Goal: Communication & Community: Answer question/provide support

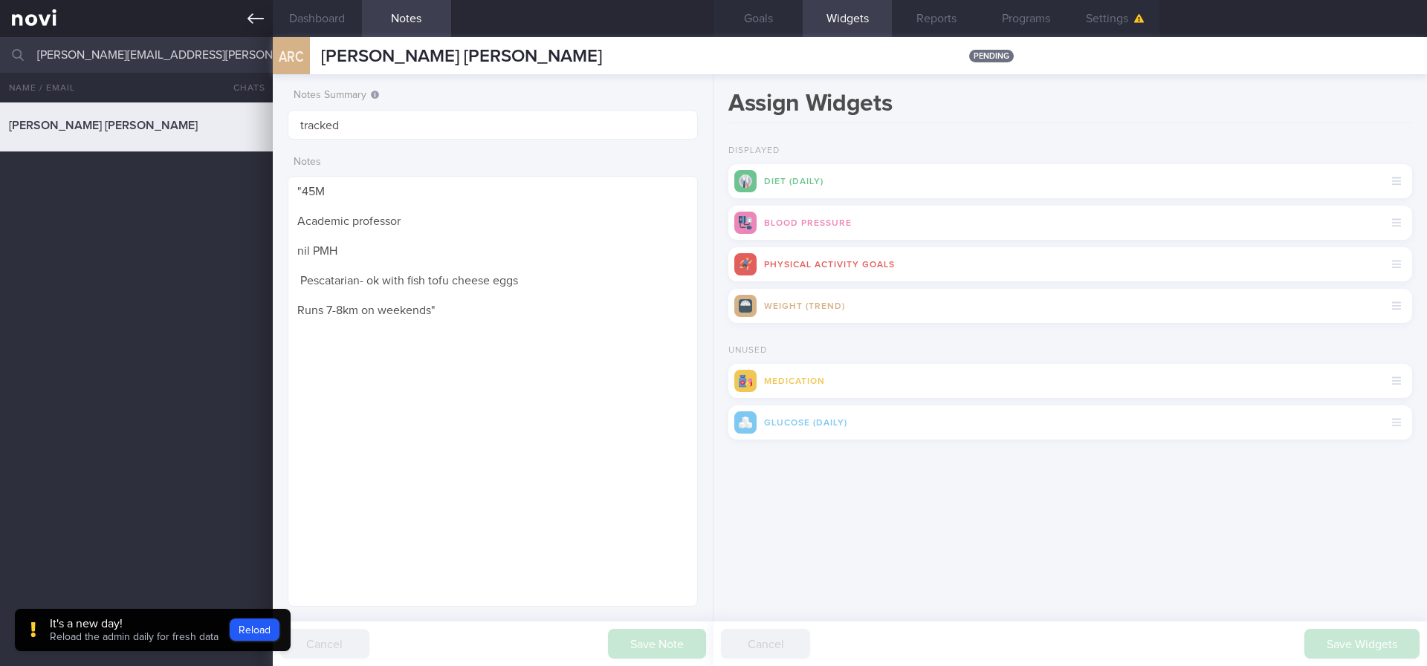
scroll to position [439, 0]
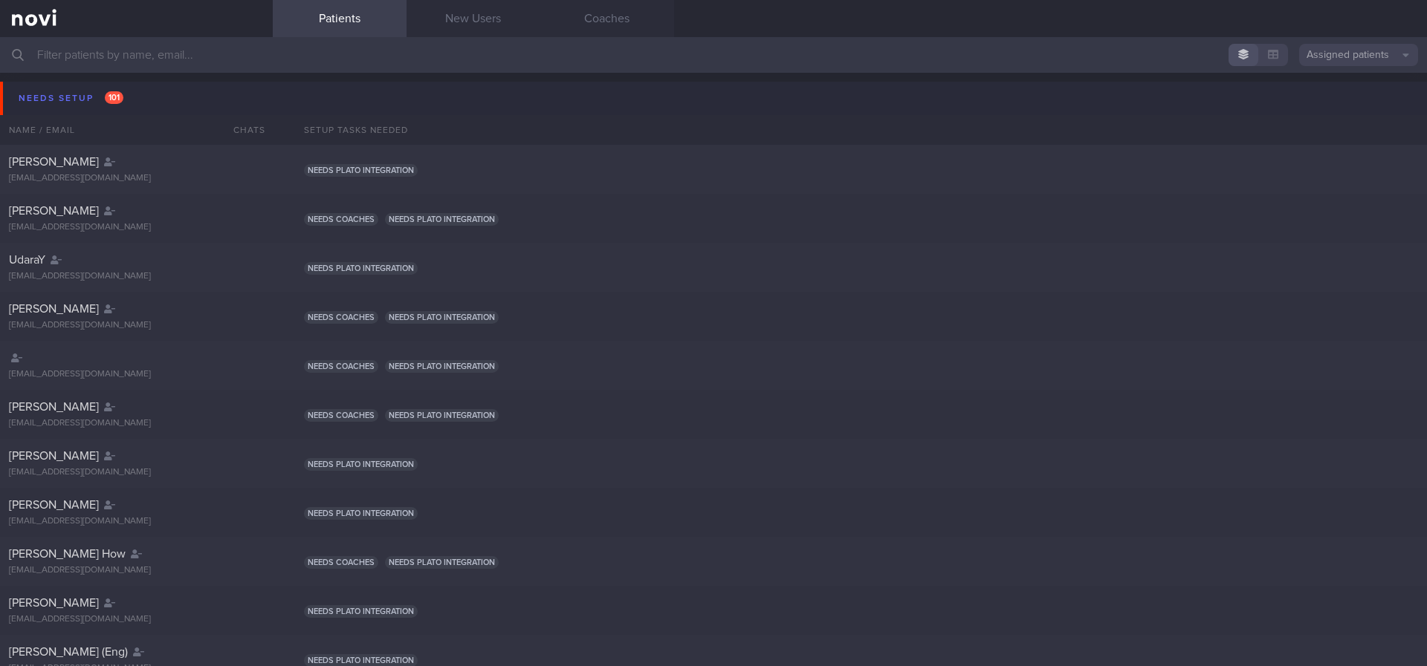
click at [212, 88] on button "Needs setup 101" at bounding box center [715, 98] width 1431 height 33
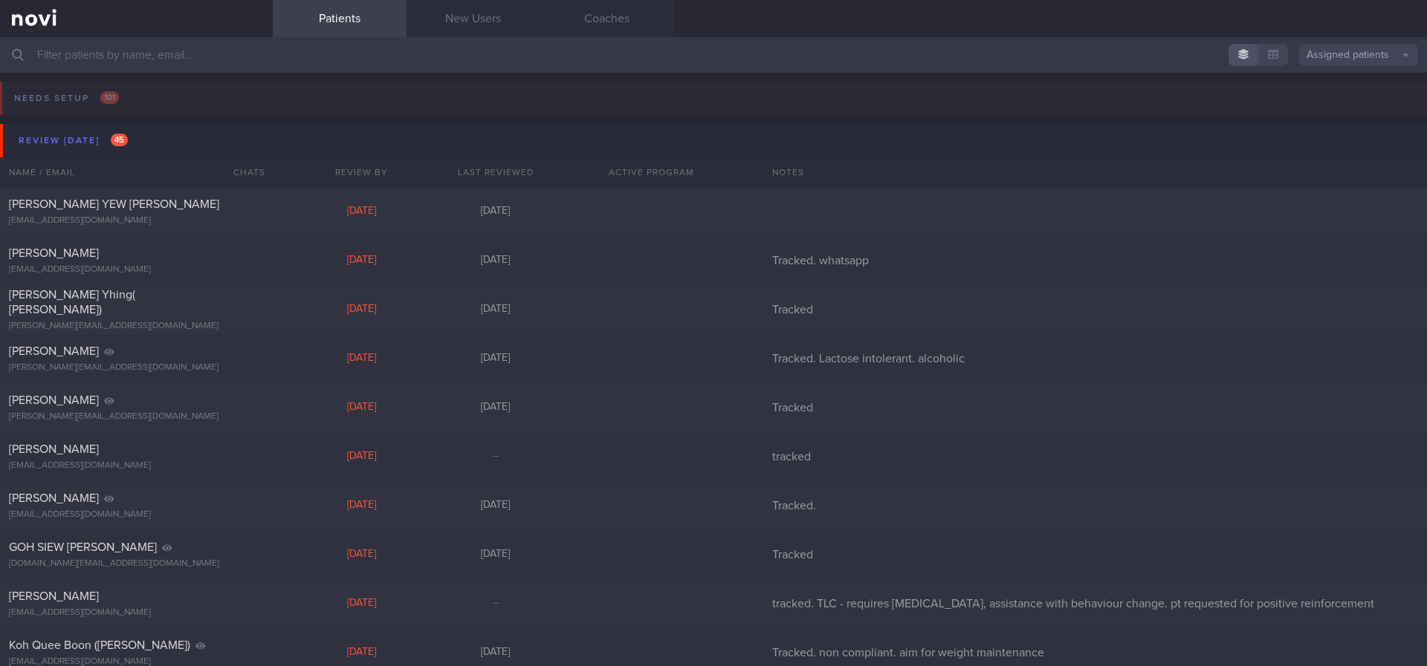
click at [198, 152] on button "Review today 45" at bounding box center [715, 140] width 1431 height 33
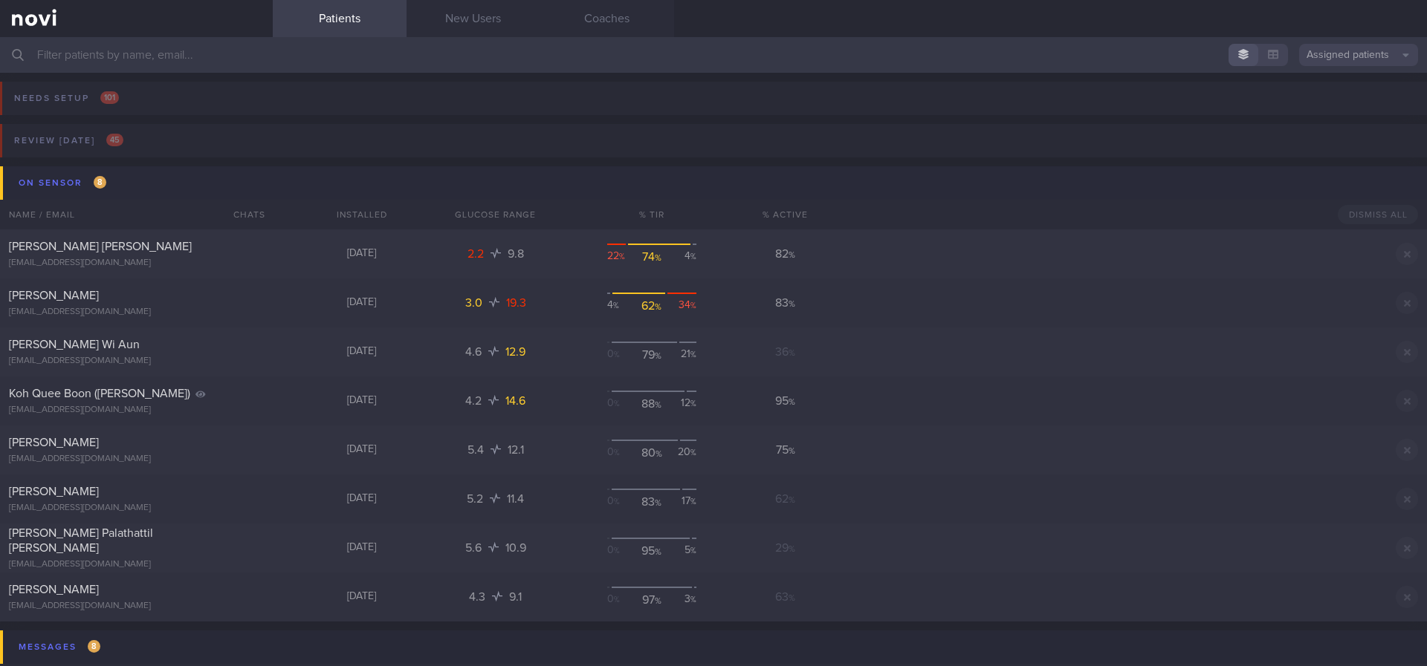
click at [216, 180] on button "On sensor 8" at bounding box center [715, 182] width 1431 height 33
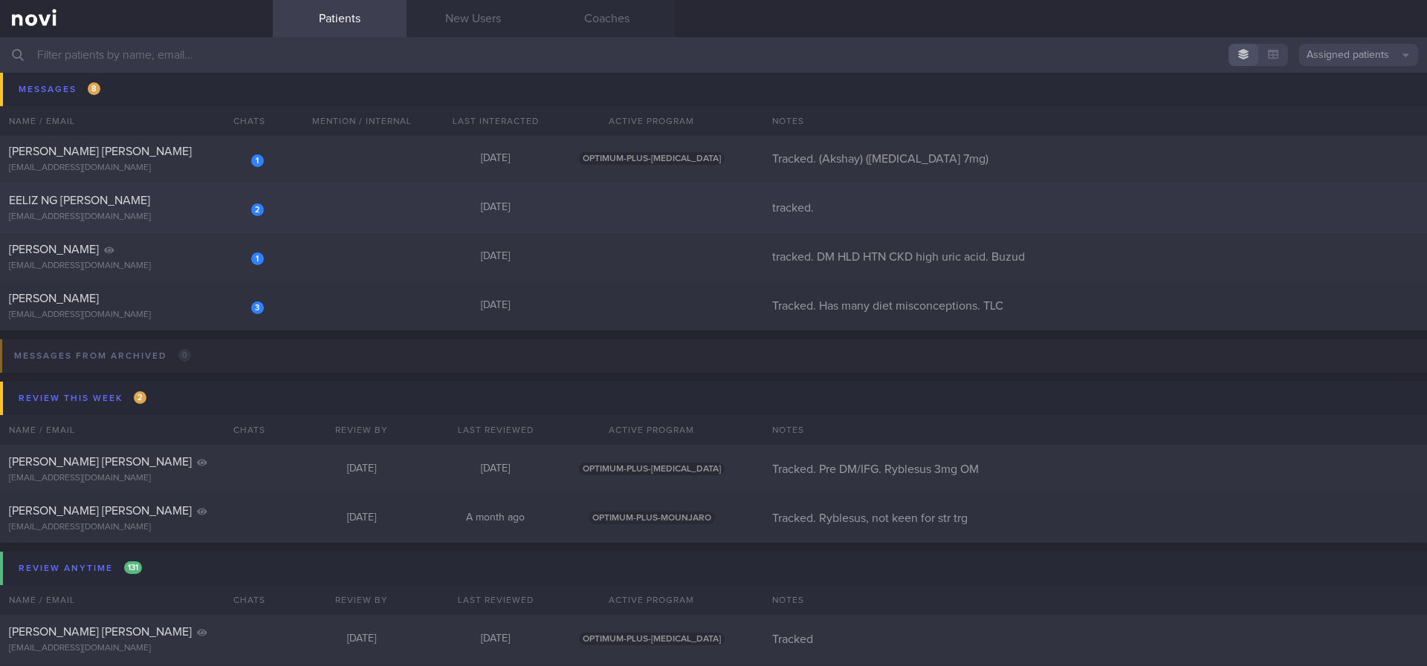
scroll to position [334, 0]
click at [429, 261] on div "[DATE]" at bounding box center [496, 256] width 134 height 13
select select "11"
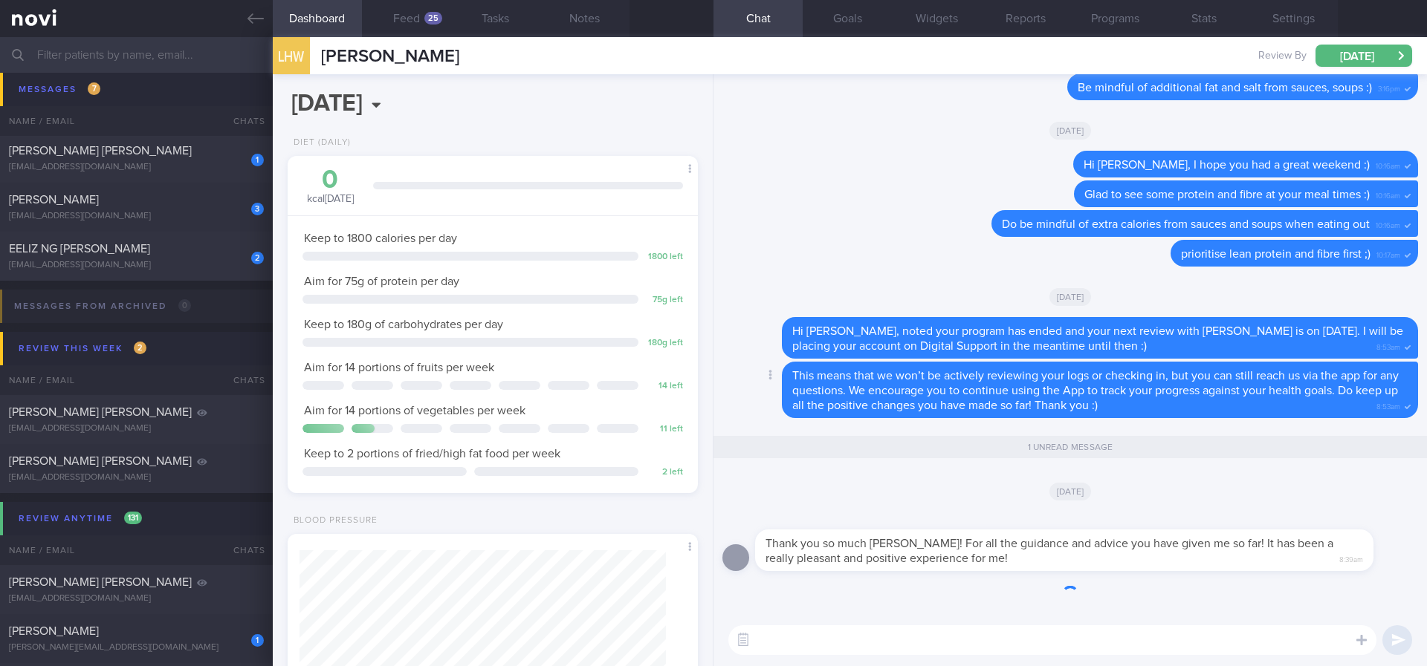
scroll to position [186, 373]
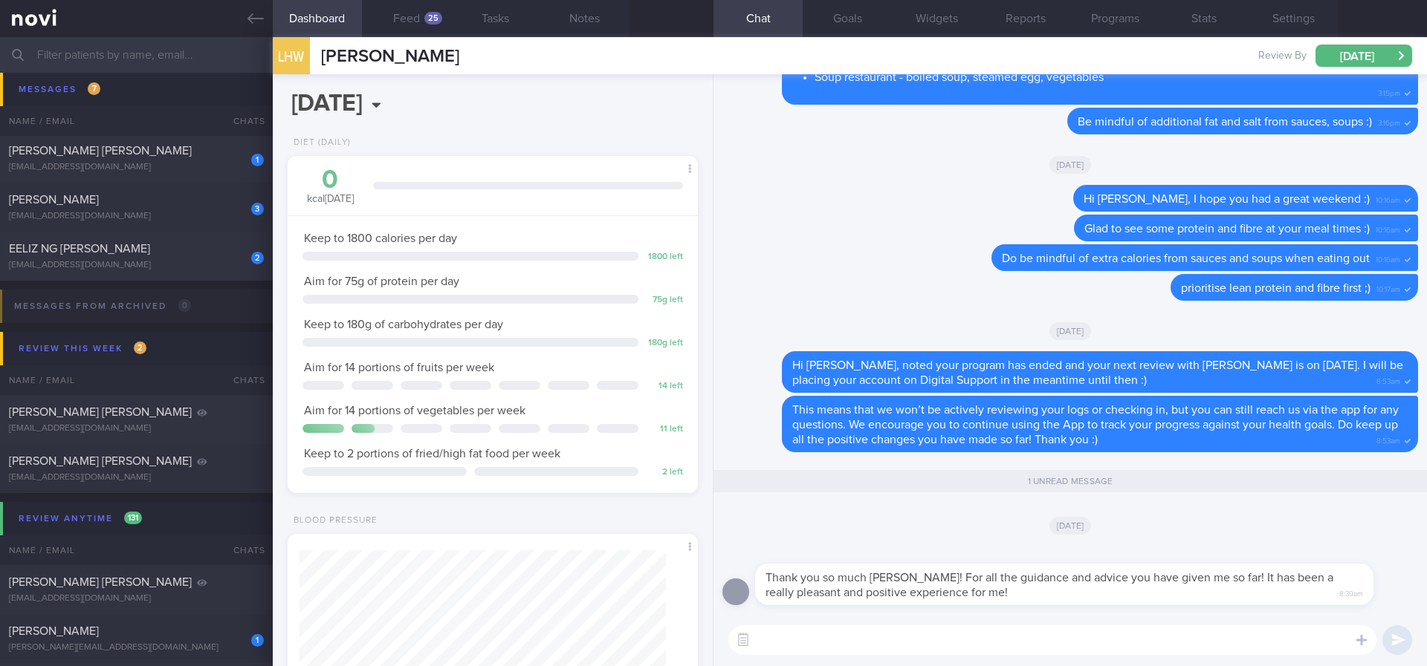
click at [963, 639] on textarea at bounding box center [1052, 641] width 648 height 30
type textarea "It has been my absolute pleasure, Li Hao! You're welcome :)"
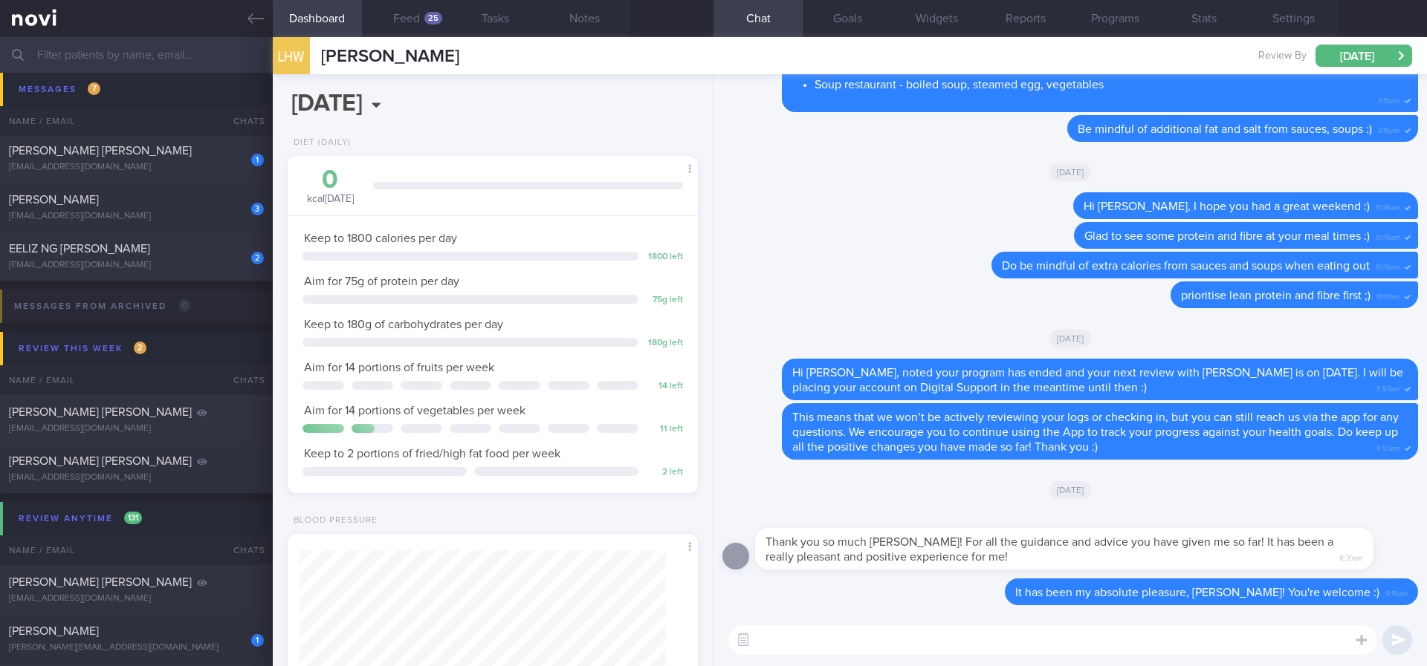
scroll to position [0, 0]
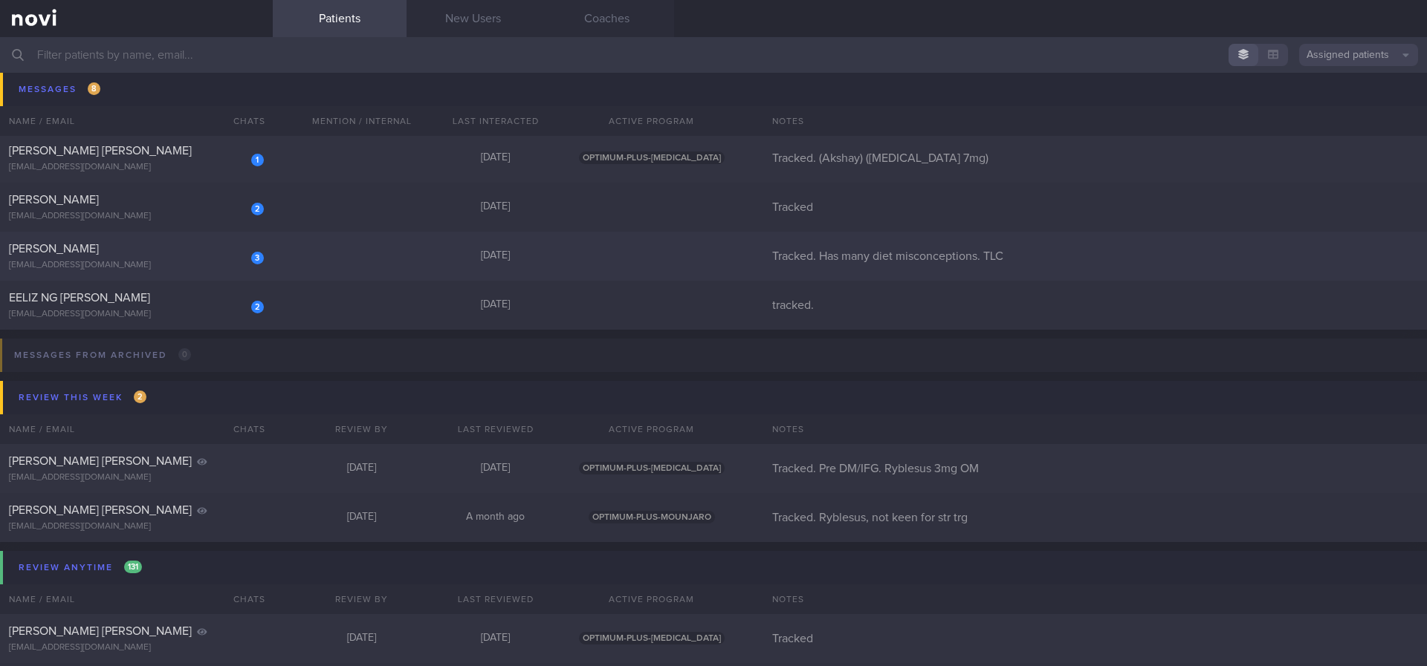
click at [231, 242] on div "3" at bounding box center [247, 252] width 33 height 23
select select "7"
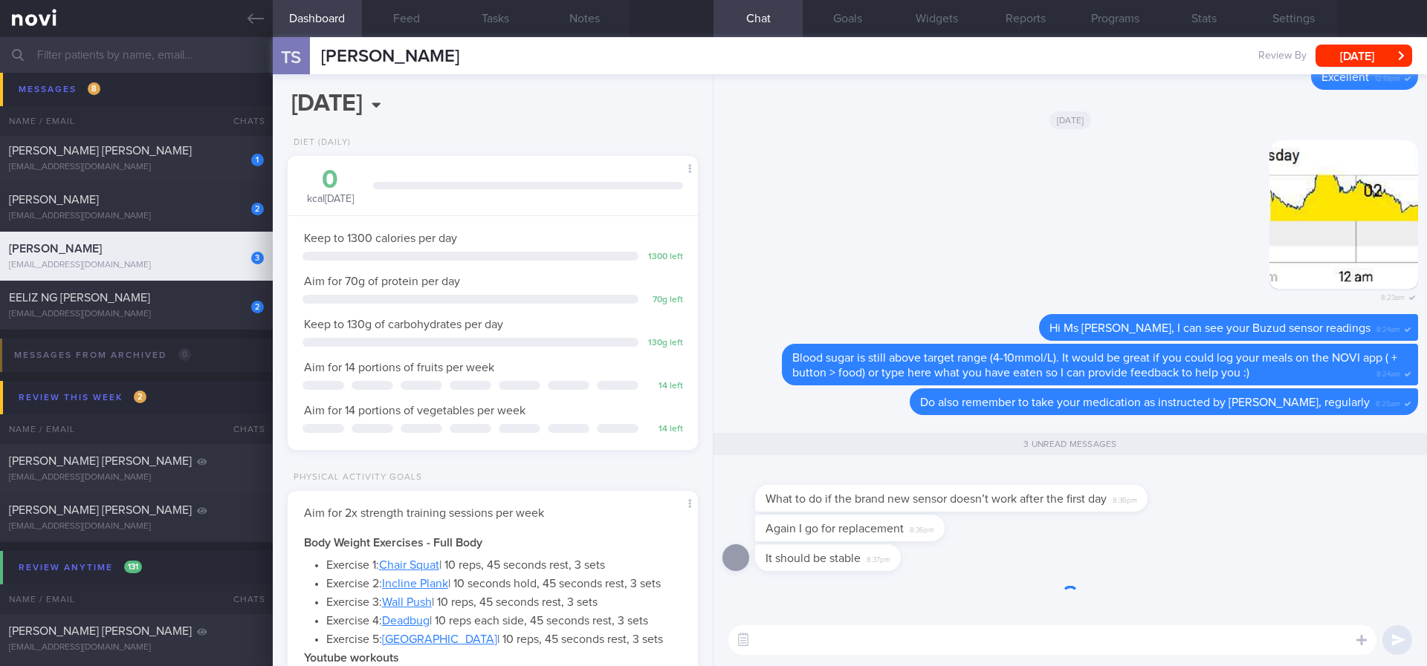
scroll to position [1, 0]
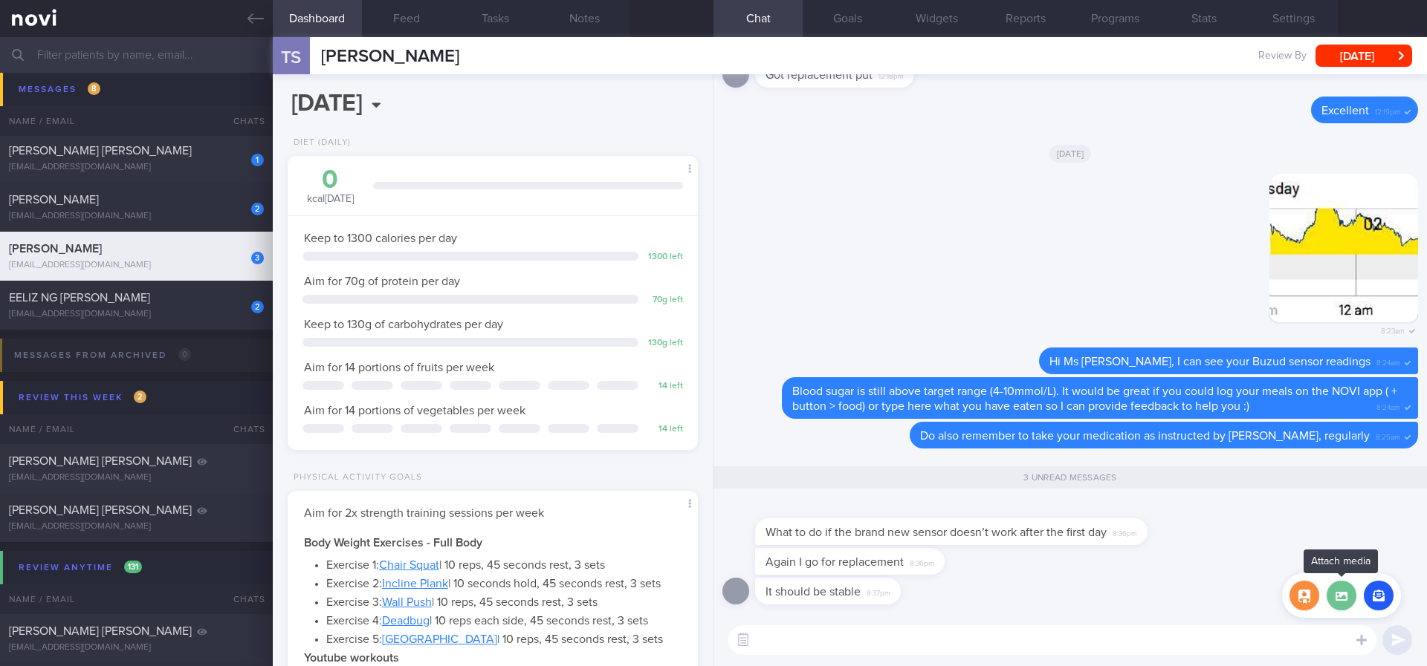
click at [1340, 600] on label at bounding box center [1341, 596] width 30 height 30
click at [0, 0] on input "file" at bounding box center [0, 0] width 0 height 0
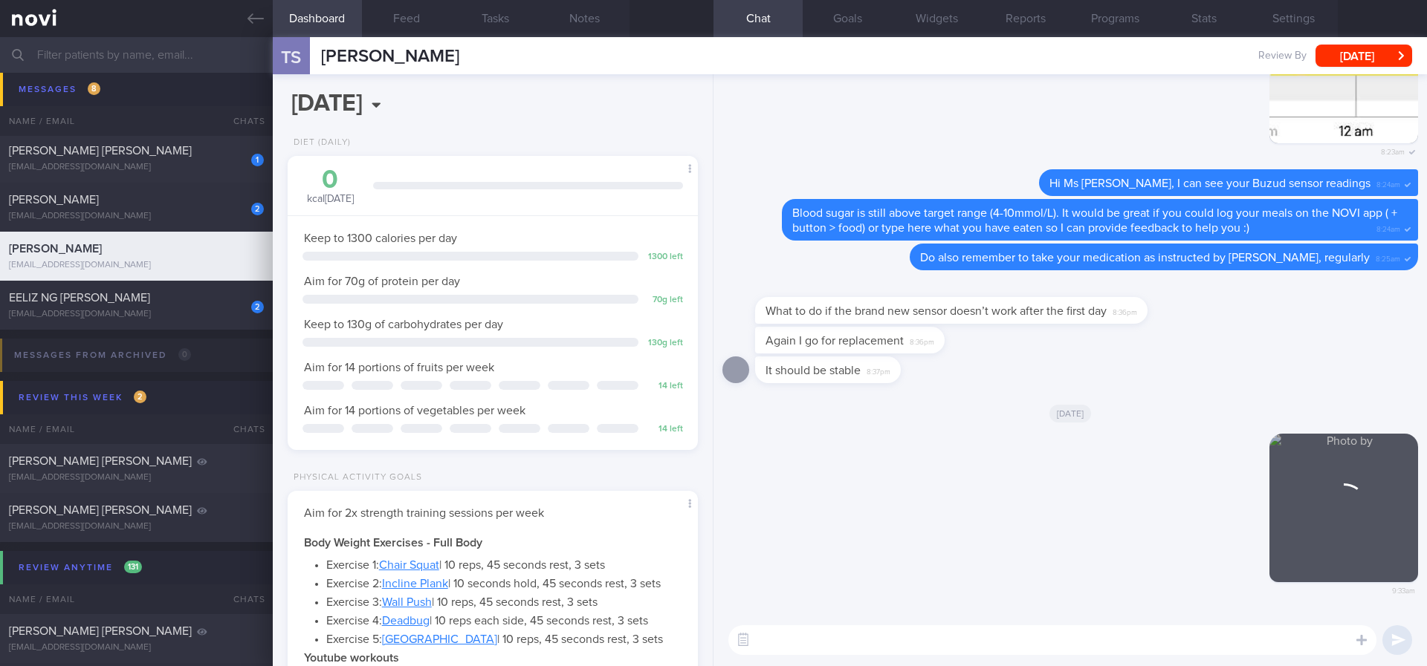
scroll to position [0, 0]
click at [882, 639] on textarea at bounding box center [1052, 641] width 648 height 30
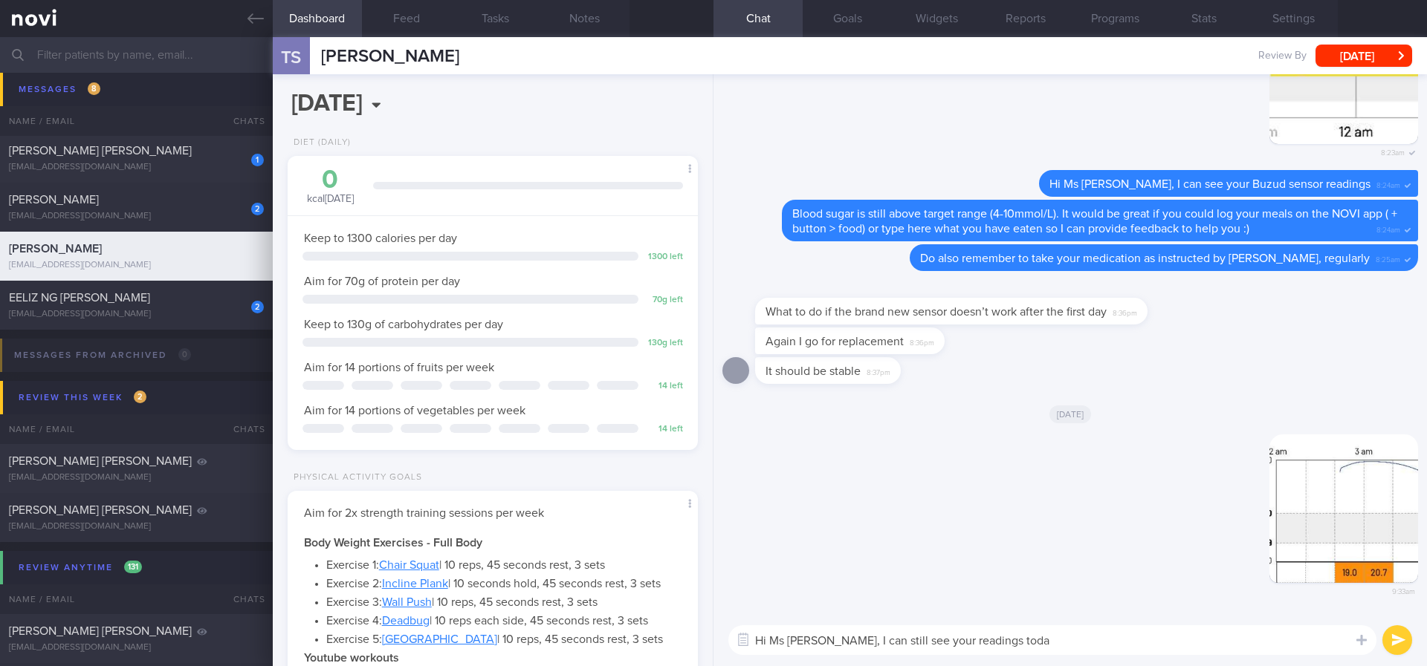
type textarea "Hi Ms Sujata, I can still see your readings today"
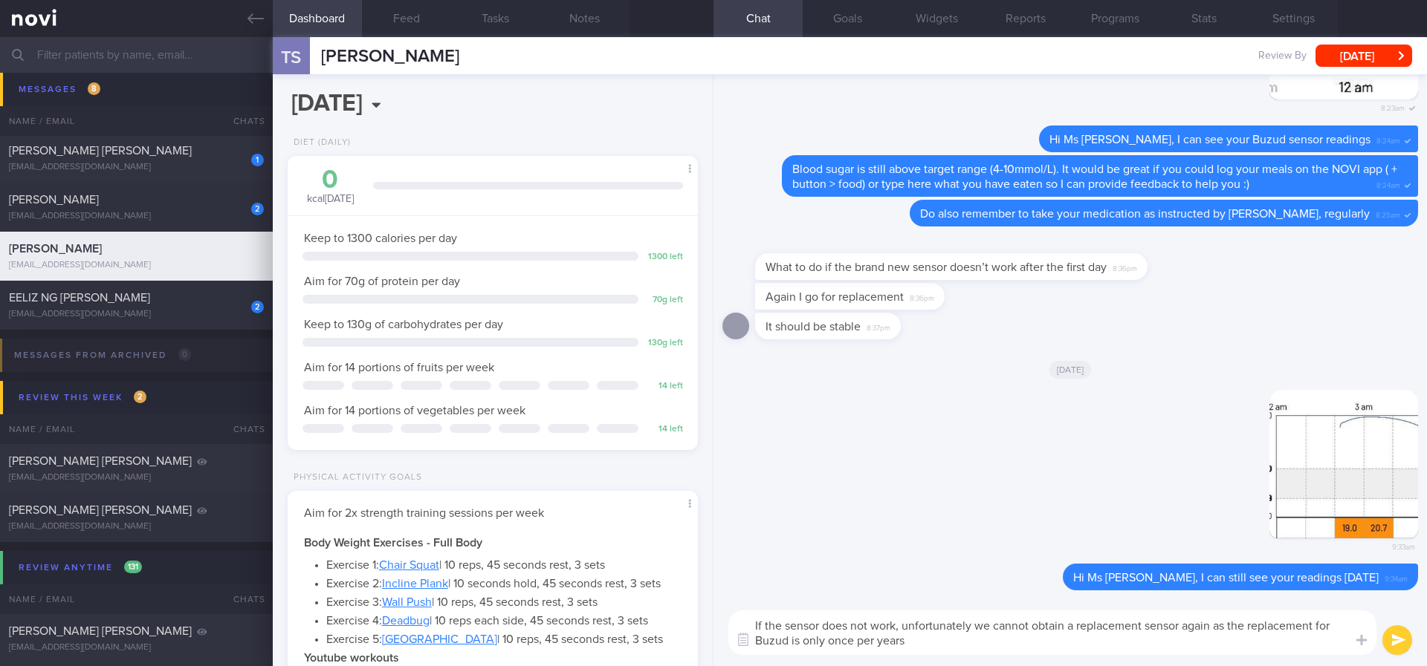
type textarea "If the sensor does not work, unfortunately we cannot obtain a replacement senso…"
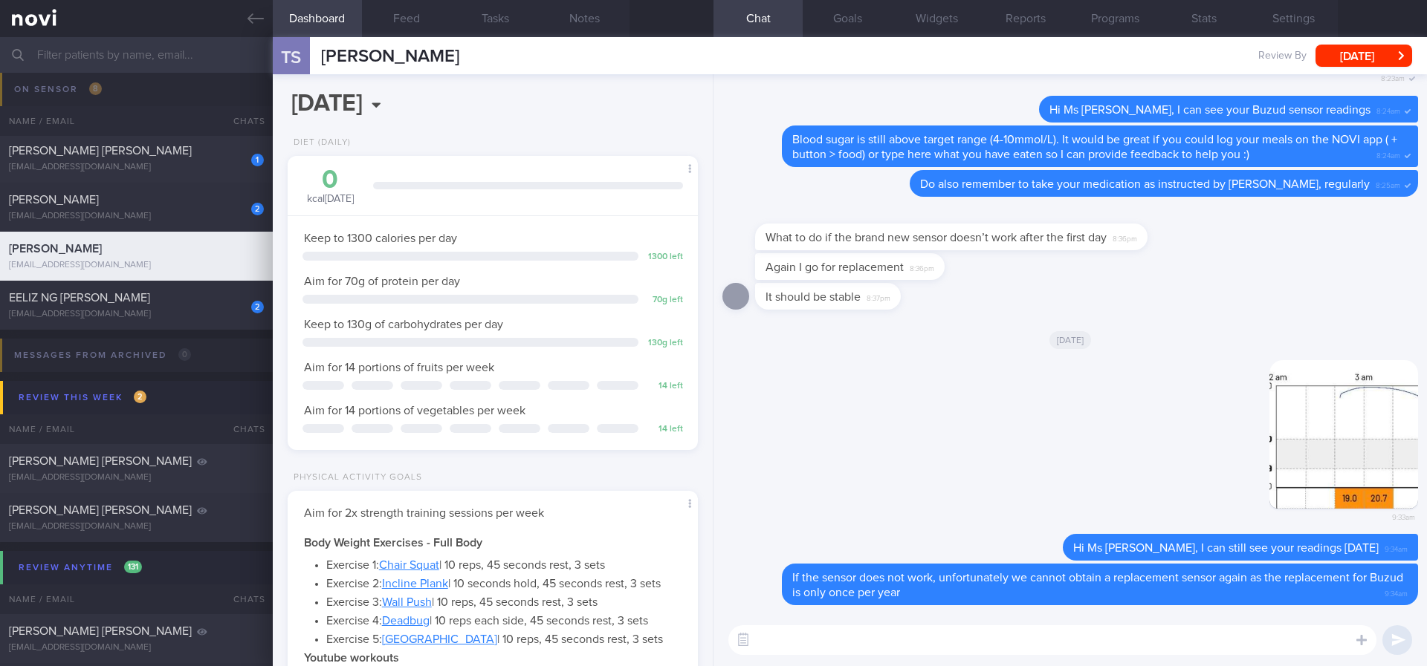
scroll to position [111, 0]
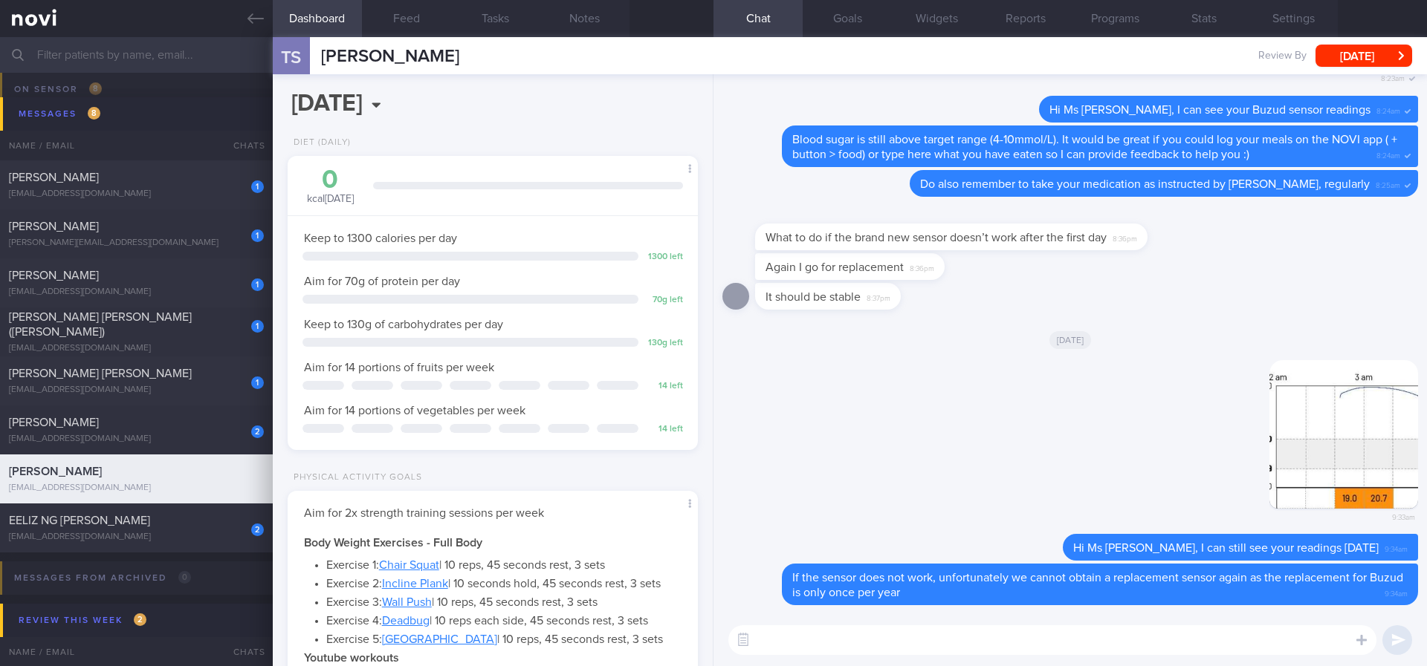
drag, startPoint x: 204, startPoint y: 530, endPoint x: 918, endPoint y: 296, distance: 752.1
click at [204, 530] on div "2 EELIZ NG HUI PENG eelizng@wdsdesign.sg" at bounding box center [136, 528] width 273 height 30
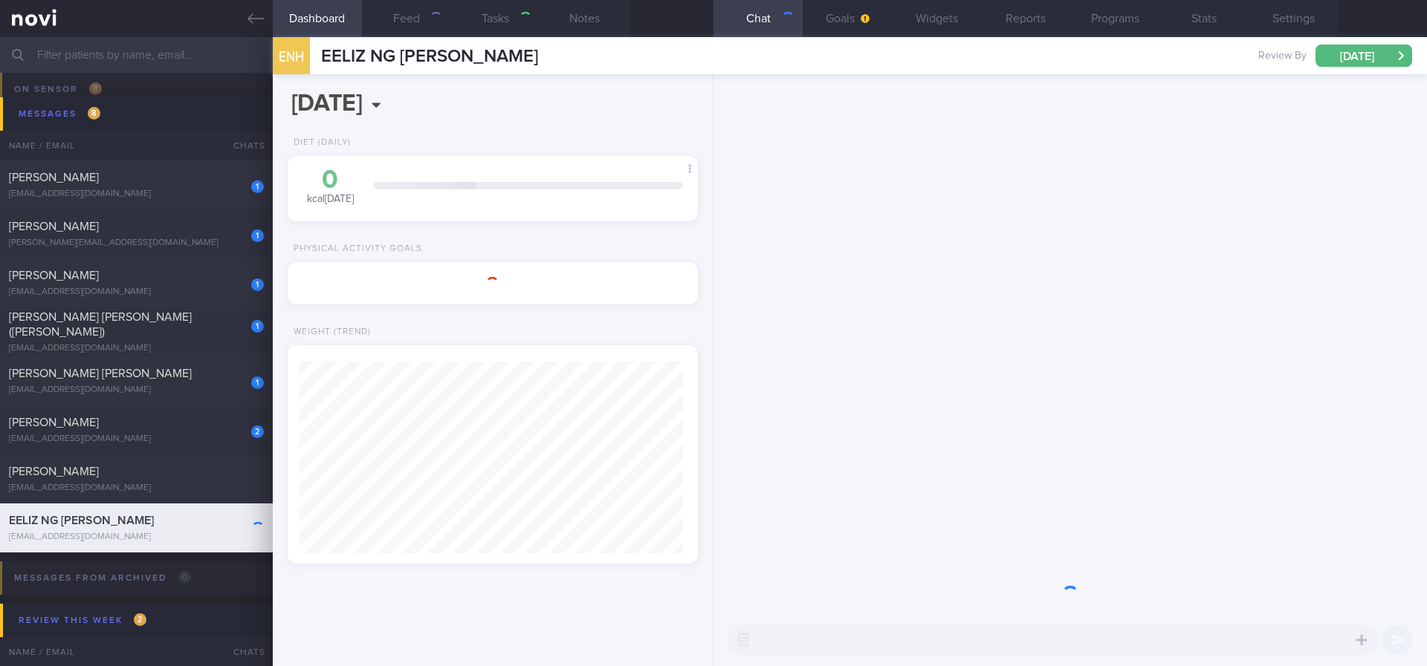
select select "9"
type input "tracked."
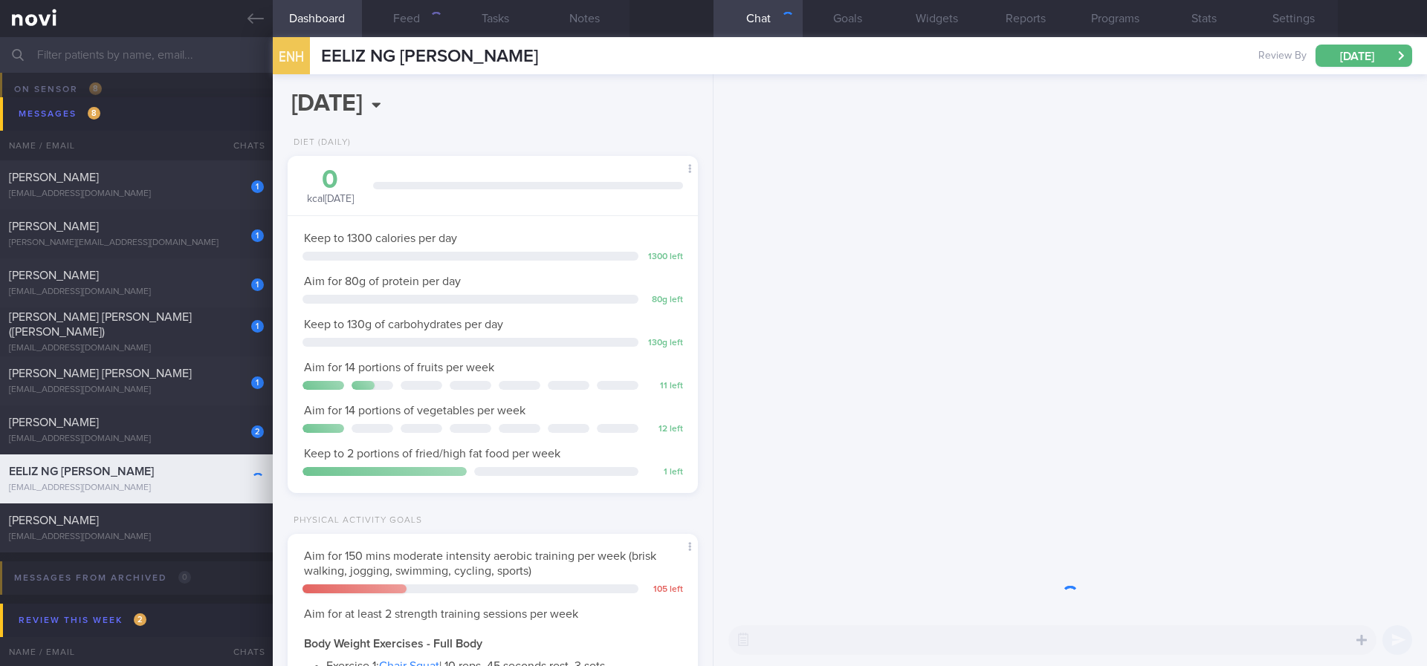
scroll to position [204, 367]
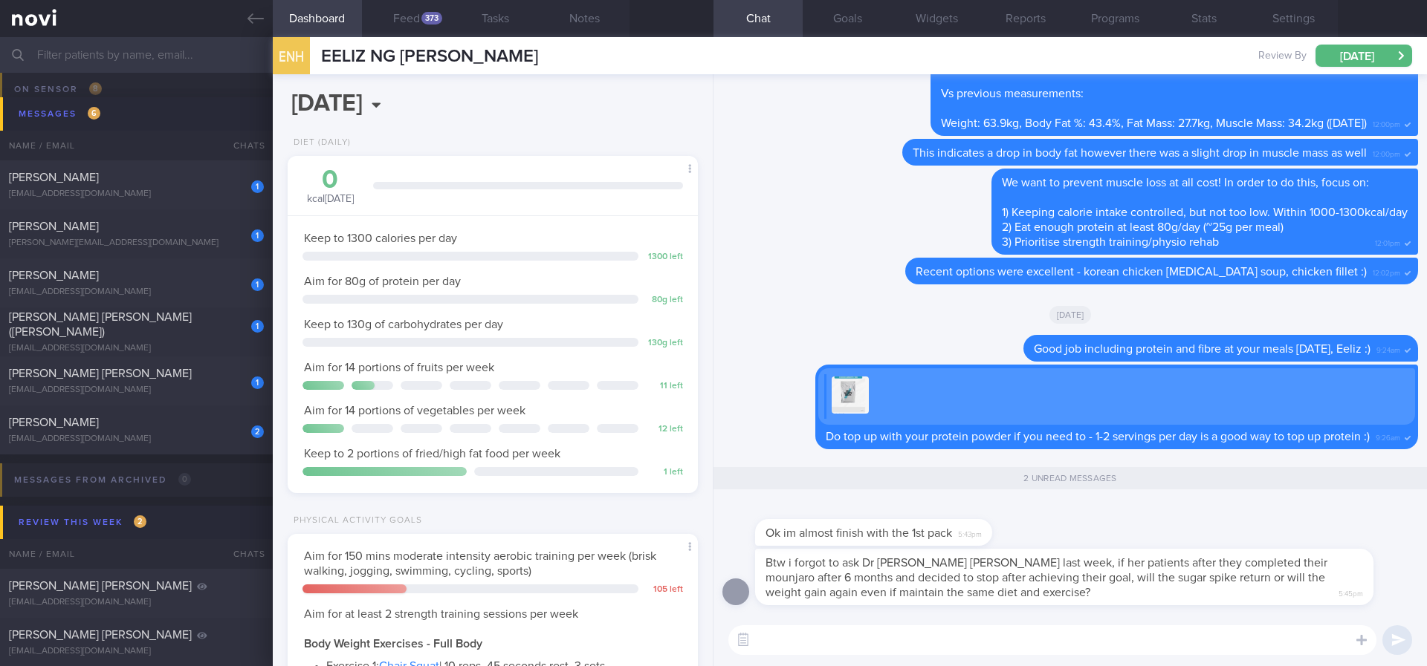
click at [993, 632] on textarea at bounding box center [1052, 641] width 648 height 30
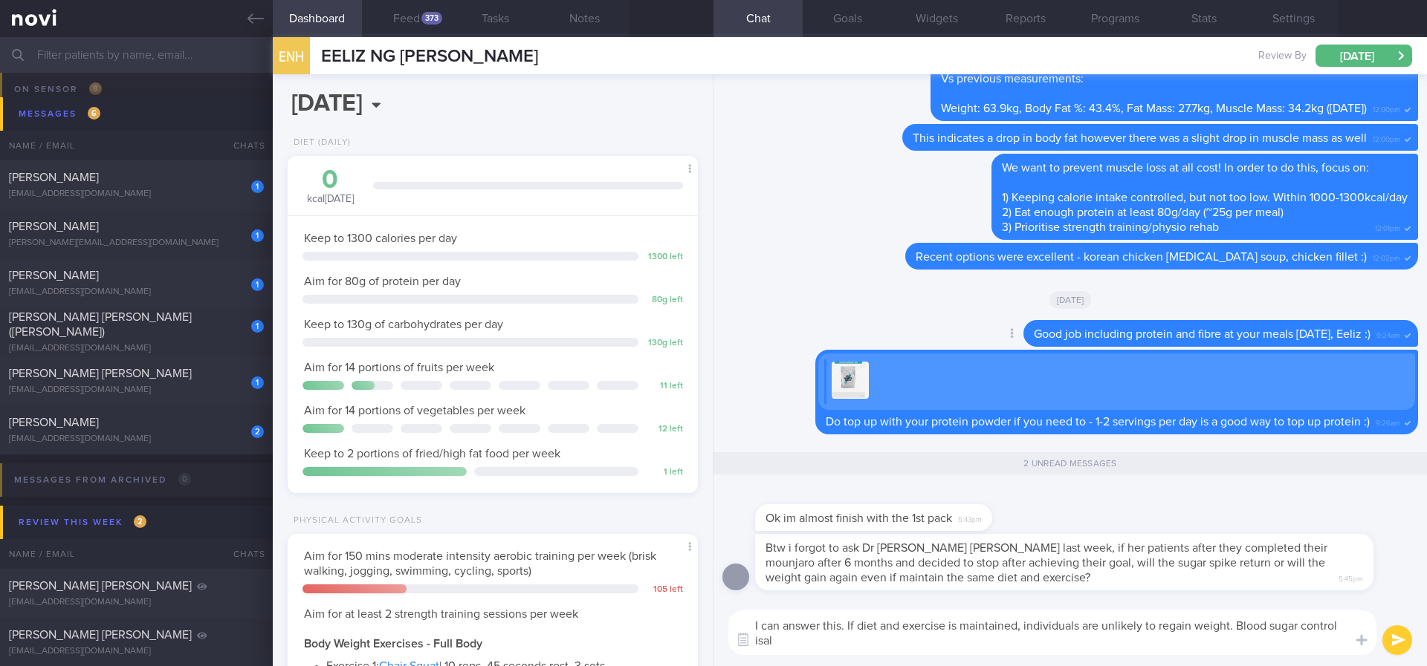
scroll to position [0, 0]
click at [614, 32] on button "Notes" at bounding box center [584, 18] width 89 height 37
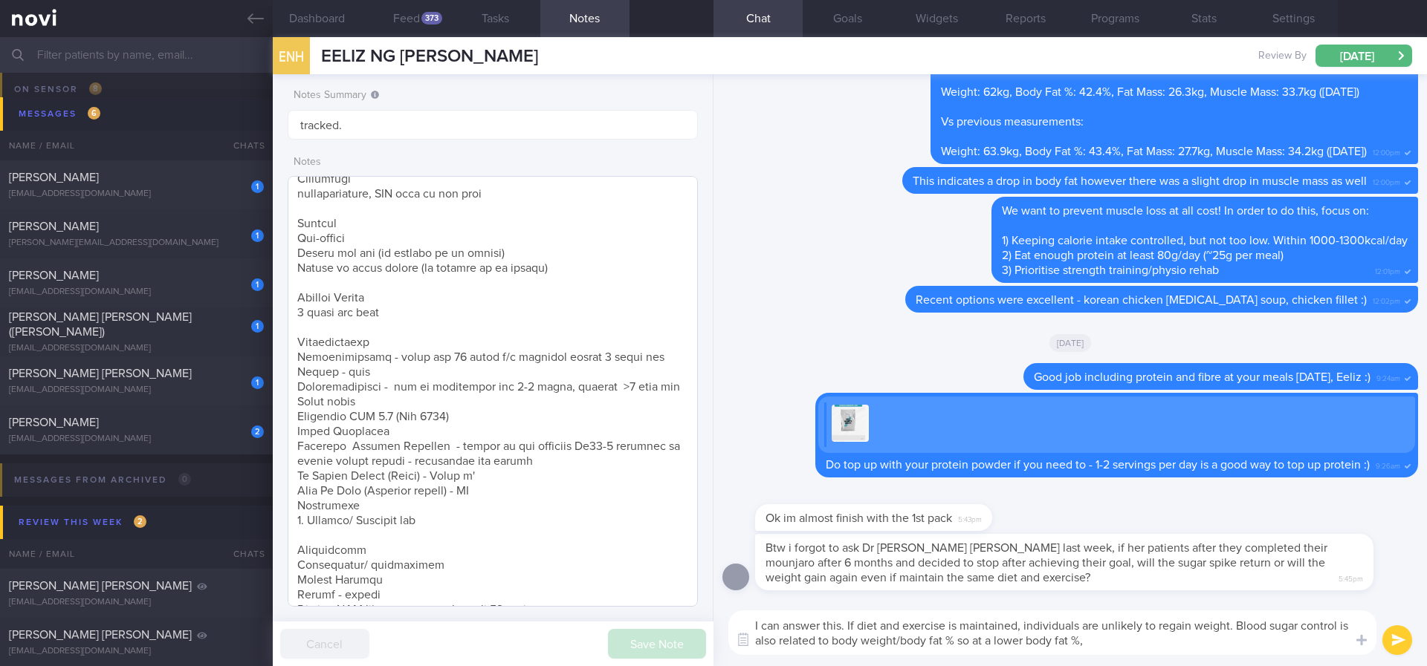
scroll to position [328, 0]
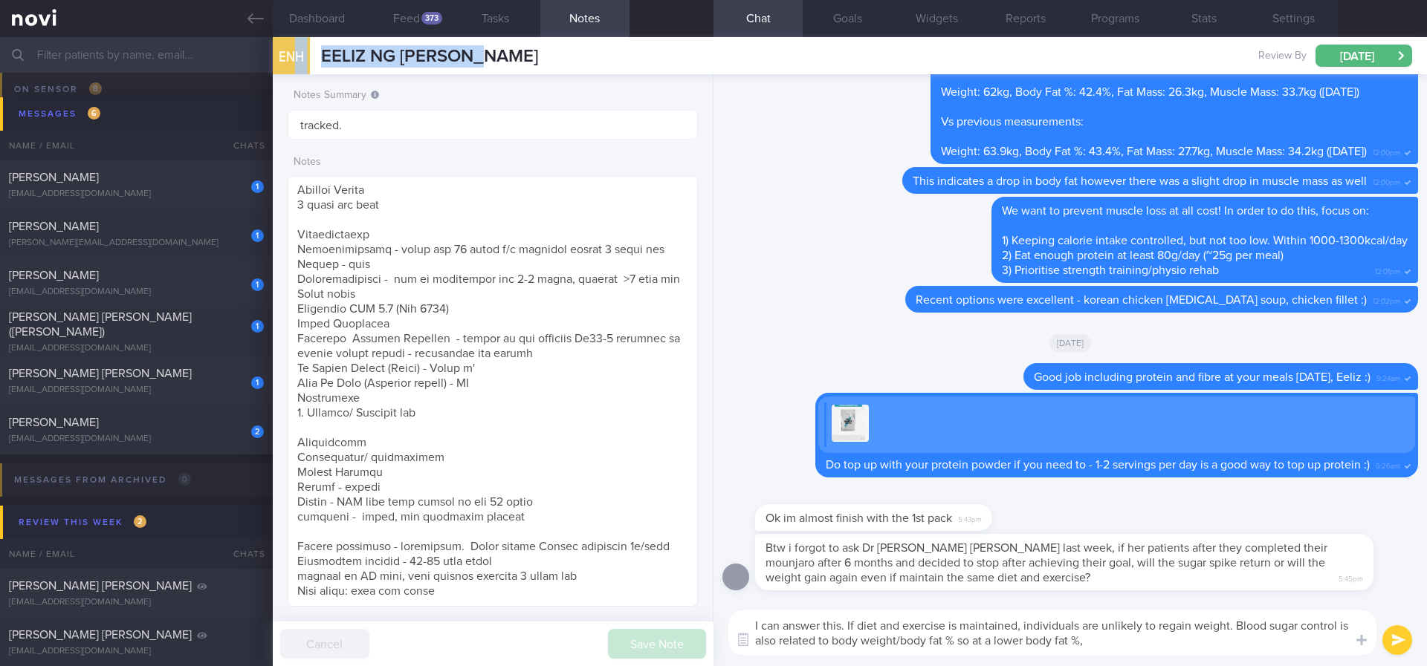
drag, startPoint x: 504, startPoint y: 53, endPoint x: 299, endPoint y: 60, distance: 205.2
click at [299, 60] on div "ENH EELIZ NG HUI PENG EELIZ NG HUI PENG eelizng@wdsdesign.sg Review By Mon, 6 O…" at bounding box center [850, 55] width 1154 height 37
copy div "H EELIZ NG HUI PENG"
click at [1119, 635] on textarea "I can answer this. If diet and exercise is maintained, individuals are unlikely…" at bounding box center [1052, 633] width 648 height 45
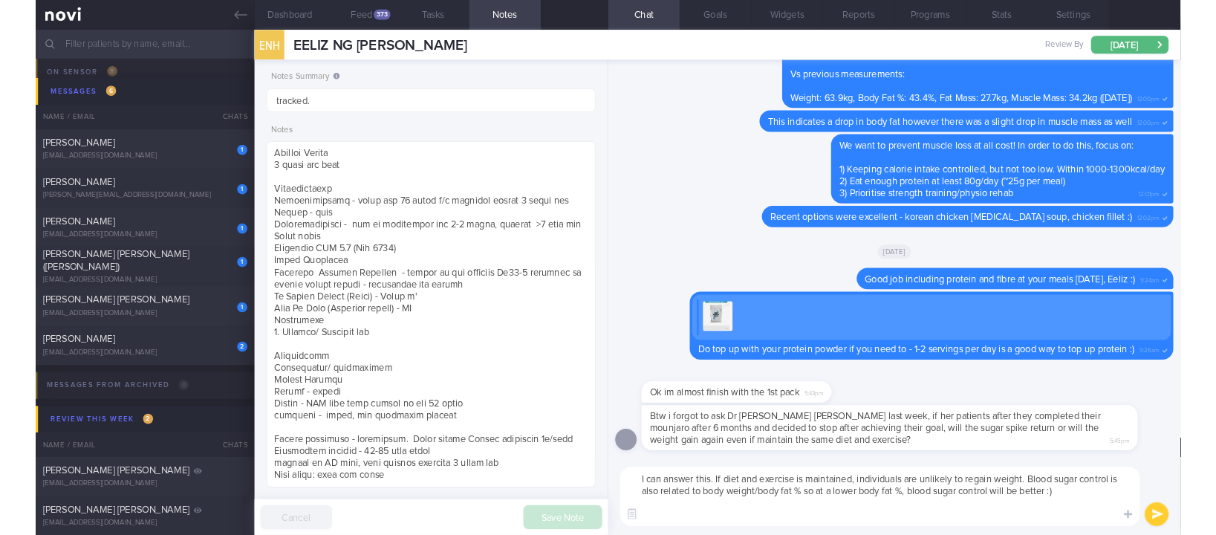
scroll to position [0, 0]
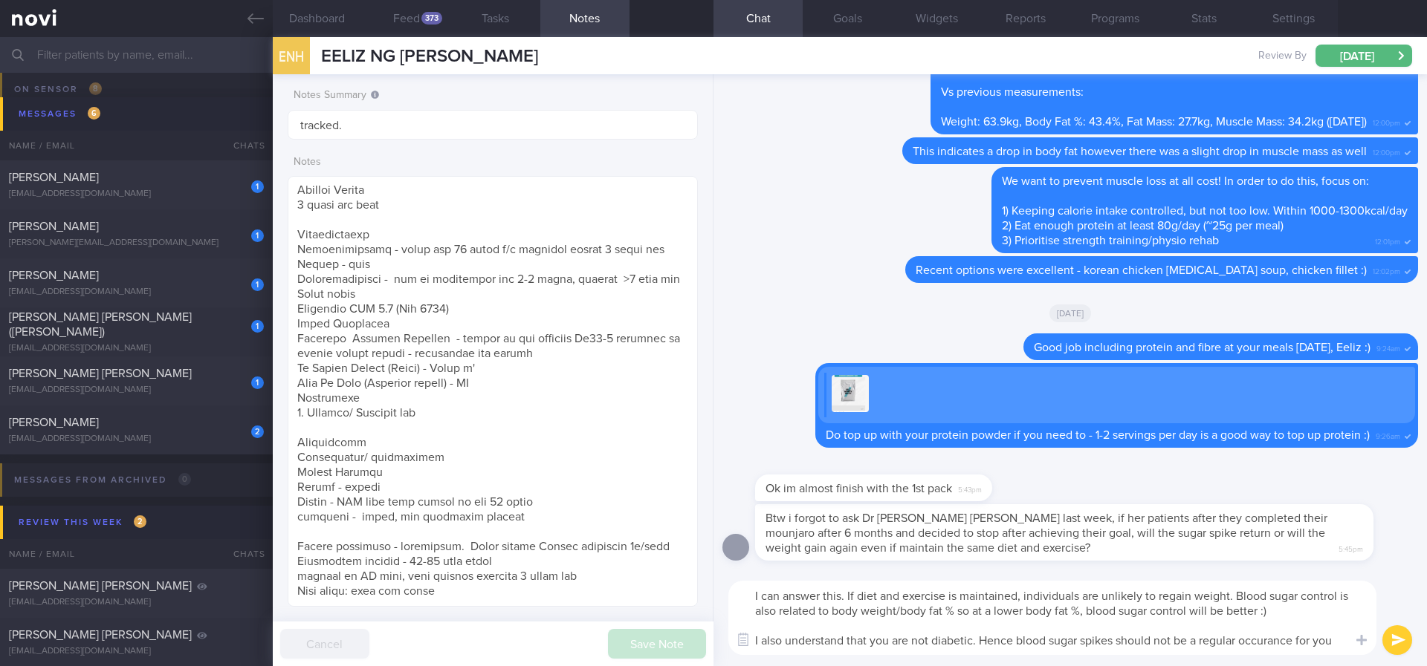
type textarea "I can answer this. If diet and exercise is maintained, individuals are unlikely…"
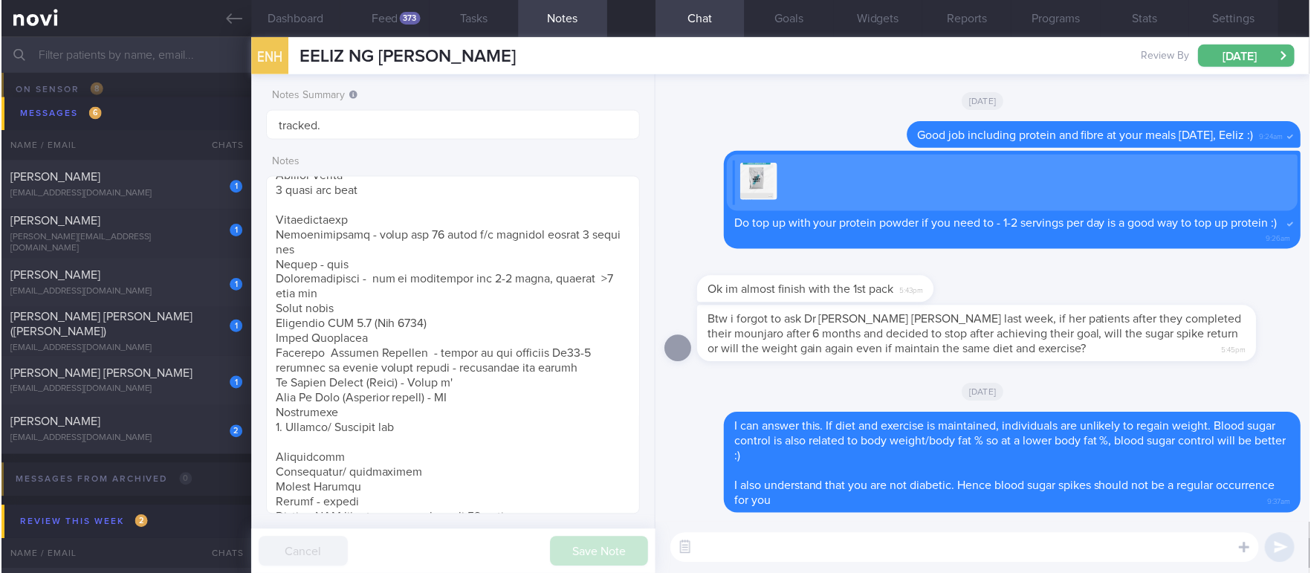
scroll to position [742810, 742665]
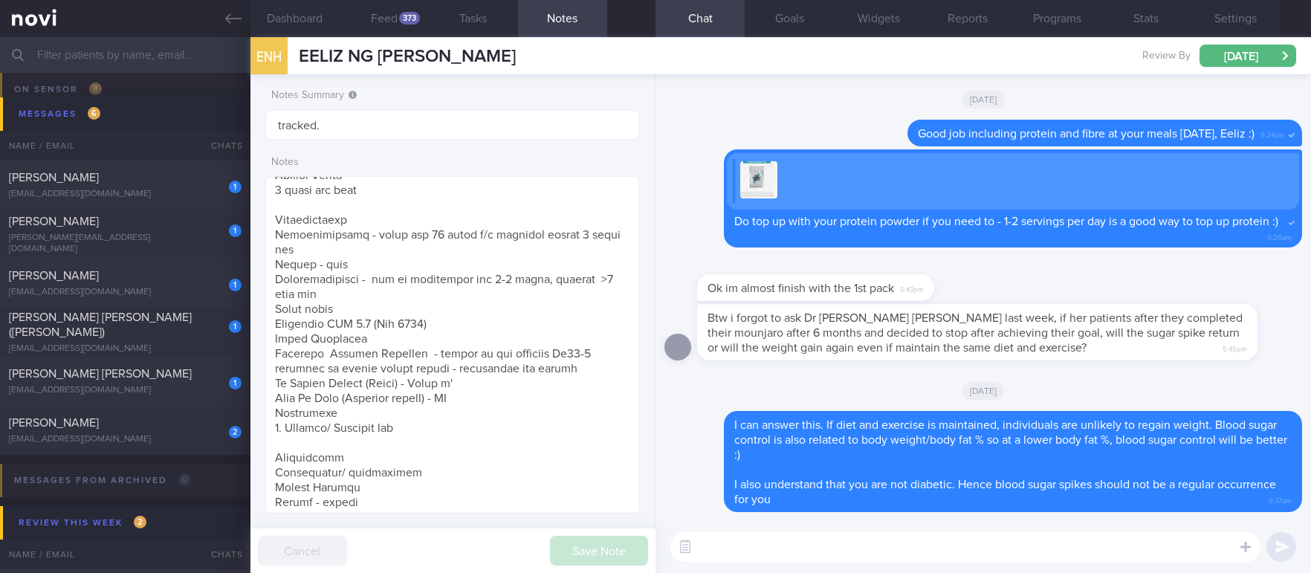
click at [1074, 539] on textarea at bounding box center [965, 547] width 590 height 30
click at [1050, 543] on textarea at bounding box center [965, 547] width 590 height 30
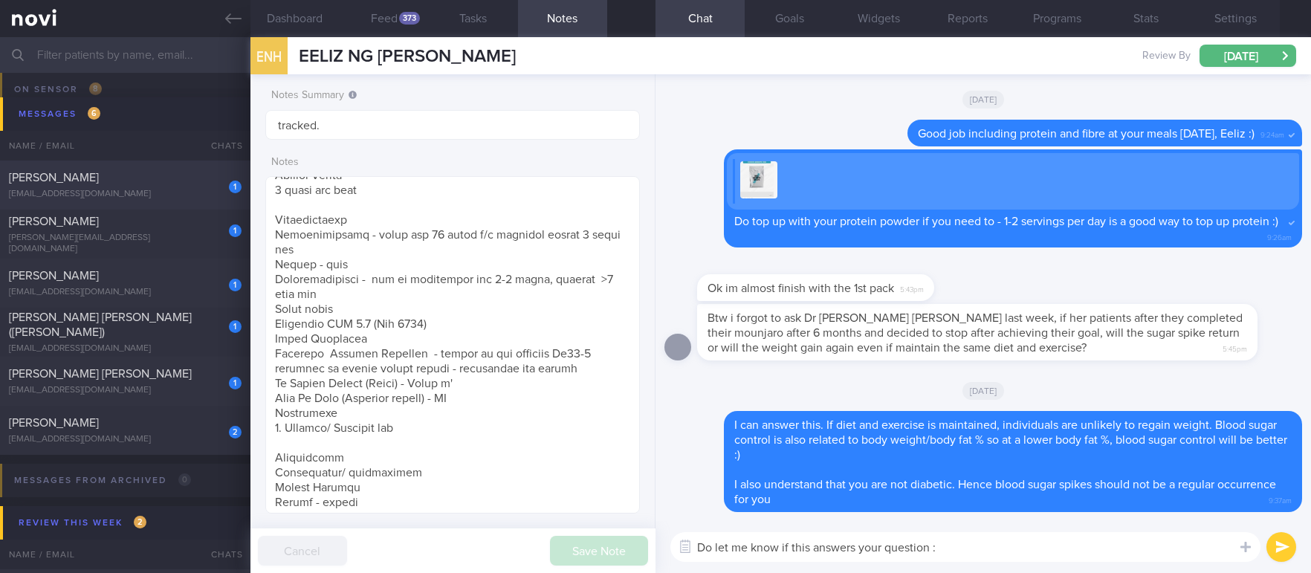
type textarea "Do let me know if this answers your question :)"
